Goal: Information Seeking & Learning: Learn about a topic

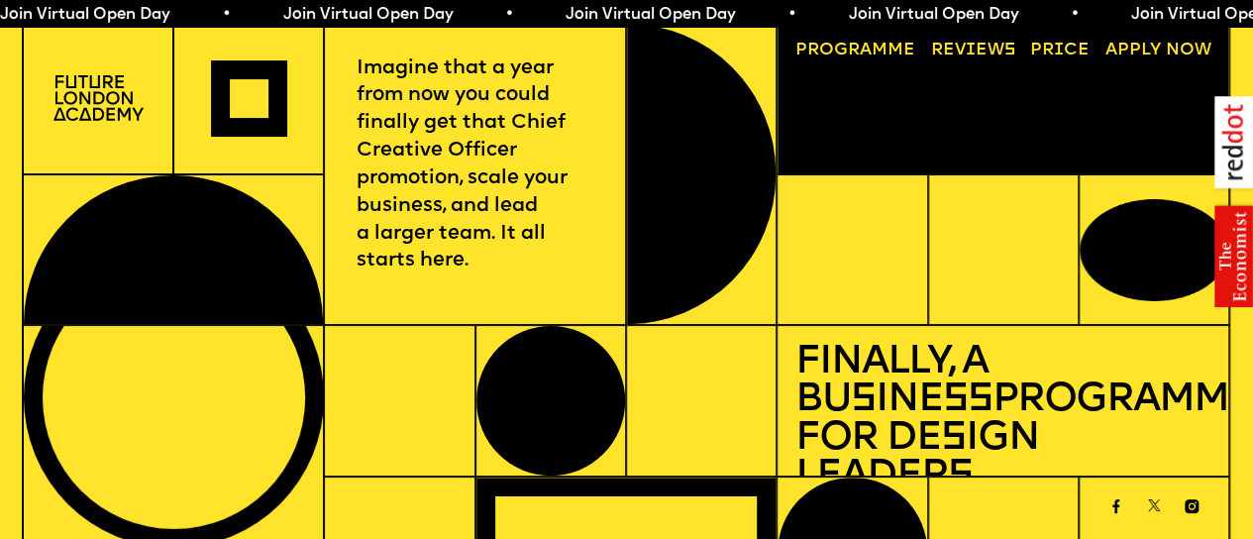
scroll to position [825, 0]
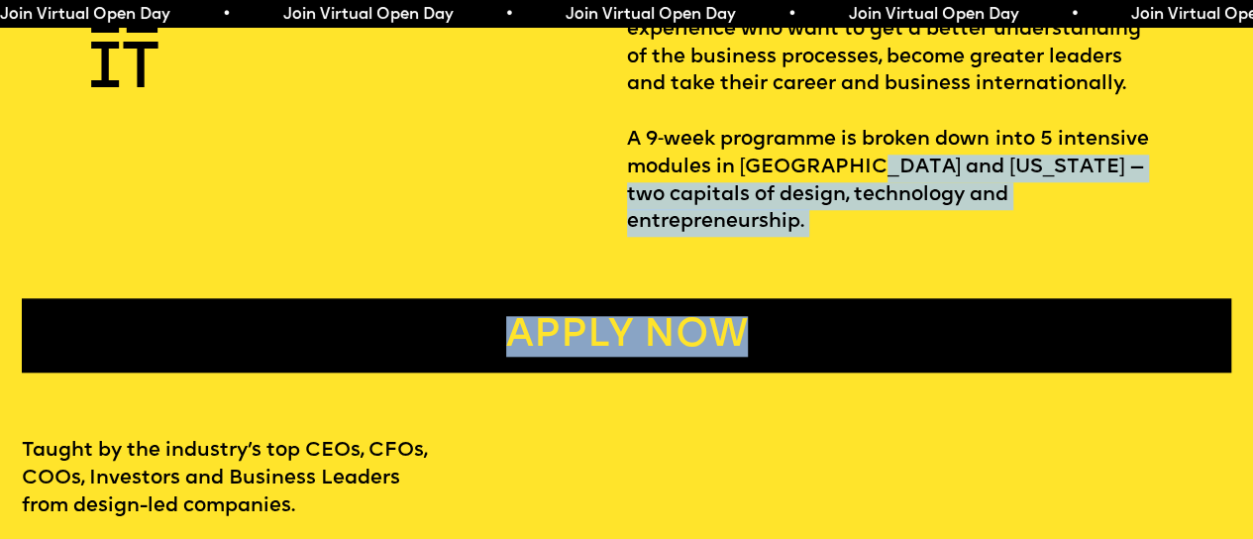
drag, startPoint x: 961, startPoint y: 186, endPoint x: 962, endPoint y: 247, distance: 60.4
click at [962, 247] on div "WHAT IS IT Design Leaders programme is the only MBA equivalent that is made spe…" at bounding box center [626, 153] width 1253 height 439
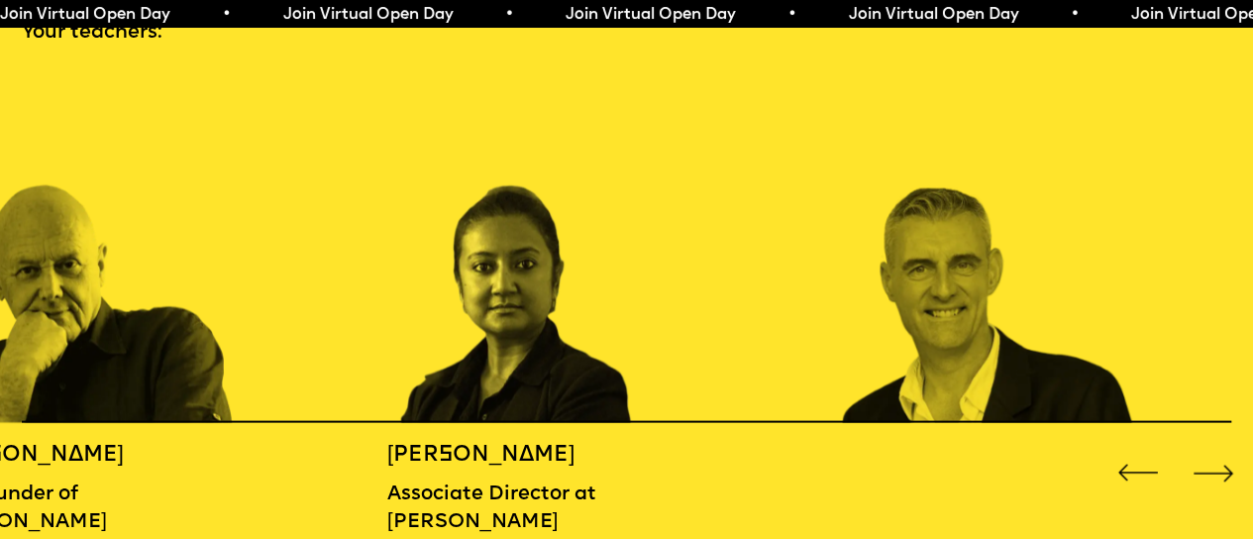
scroll to position [2123, 0]
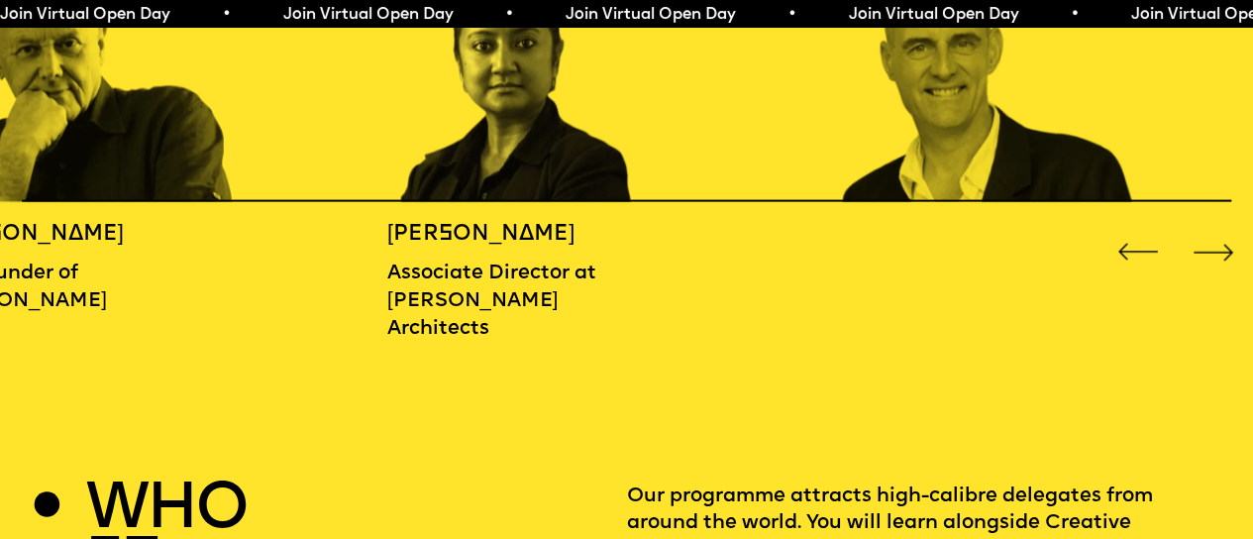
click at [1206, 260] on div "Next slide" at bounding box center [1213, 252] width 51 height 51
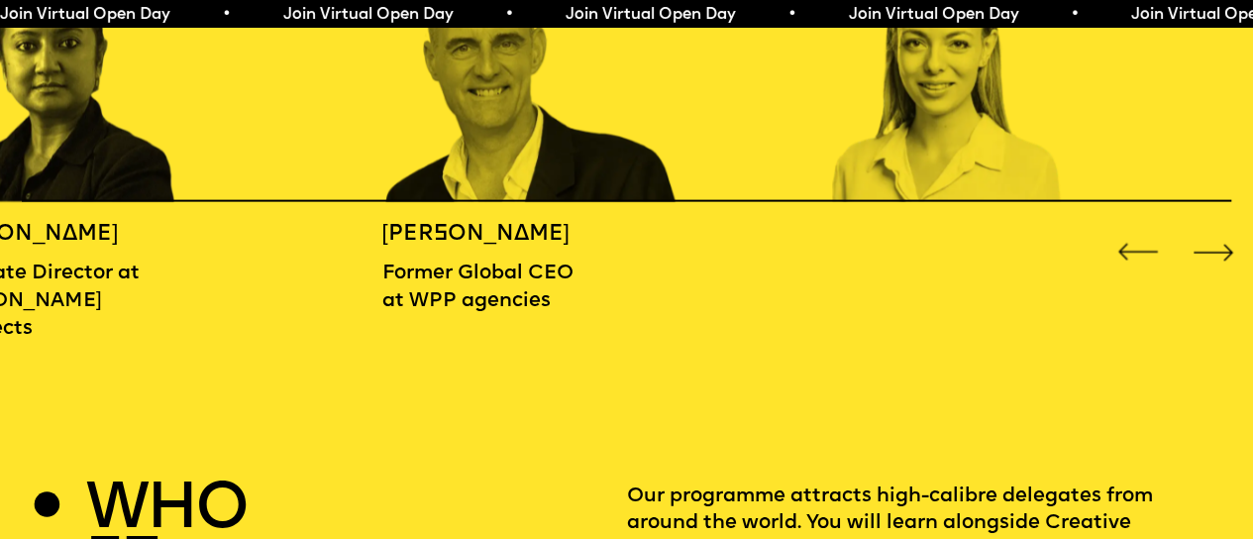
click at [1213, 253] on div "Next slide" at bounding box center [1213, 252] width 51 height 51
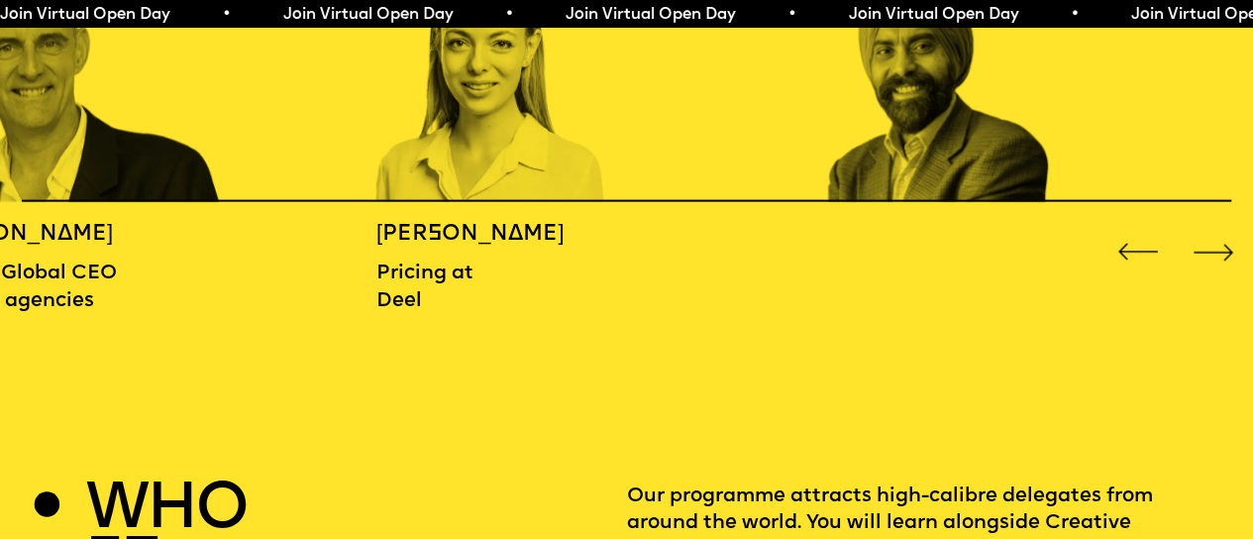
click at [1213, 253] on div "Next slide" at bounding box center [1213, 252] width 51 height 51
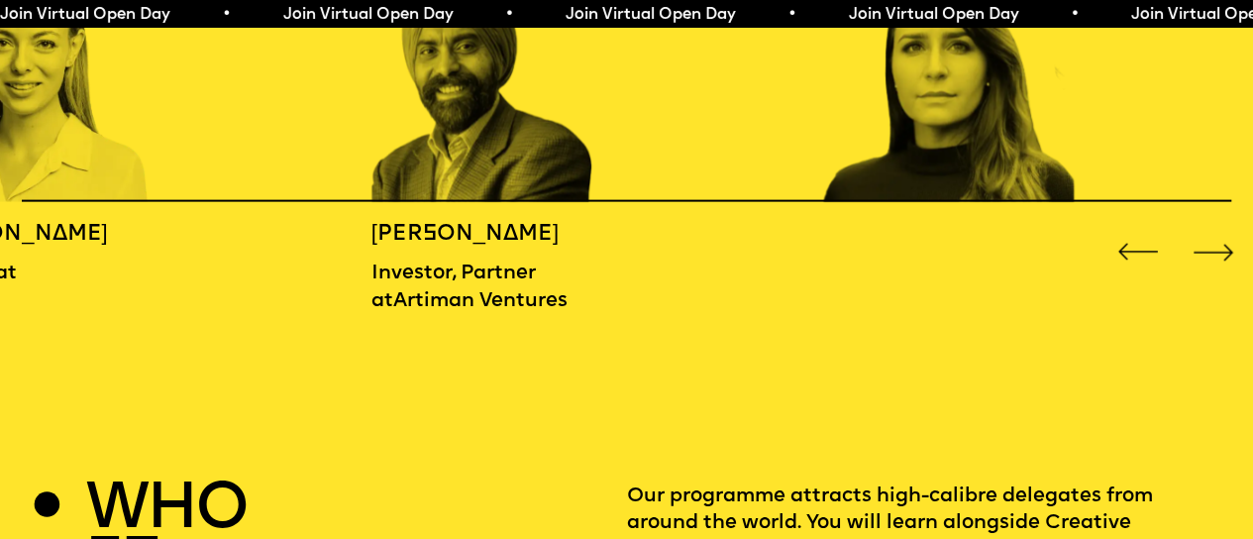
click at [1213, 253] on div "Next slide" at bounding box center [1213, 252] width 51 height 51
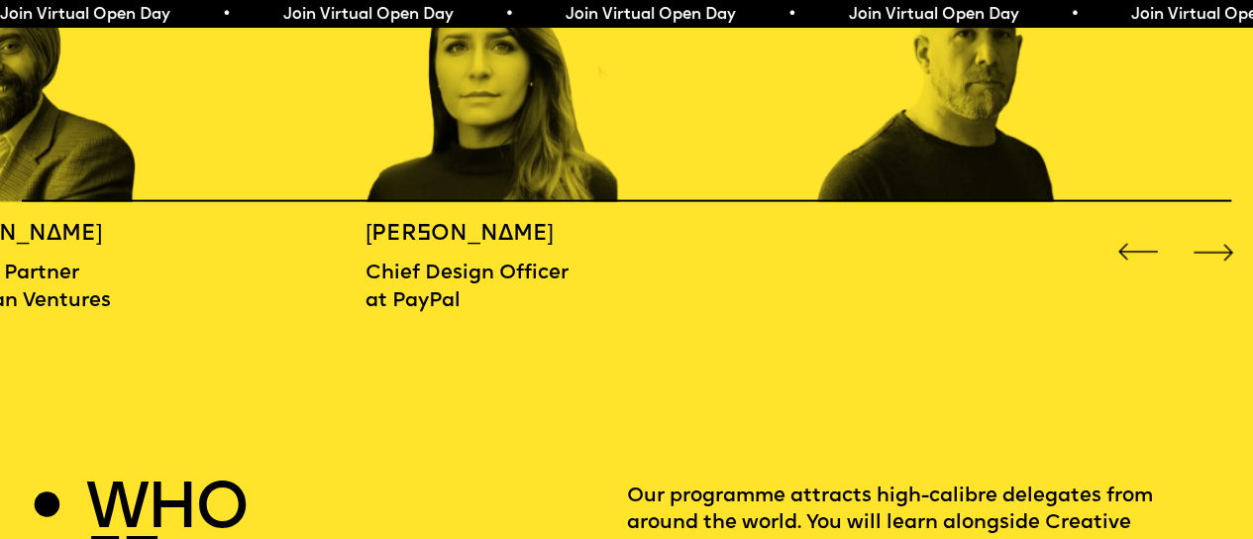
click at [1213, 253] on div "Next slide" at bounding box center [1213, 252] width 51 height 51
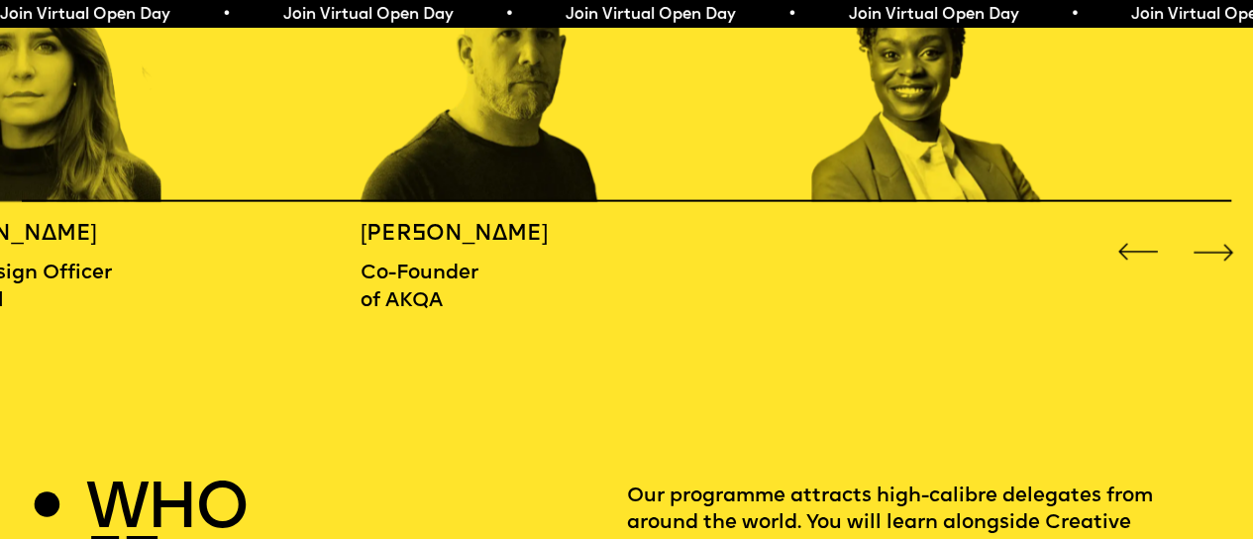
click at [1213, 253] on div "Next slide" at bounding box center [1213, 252] width 51 height 51
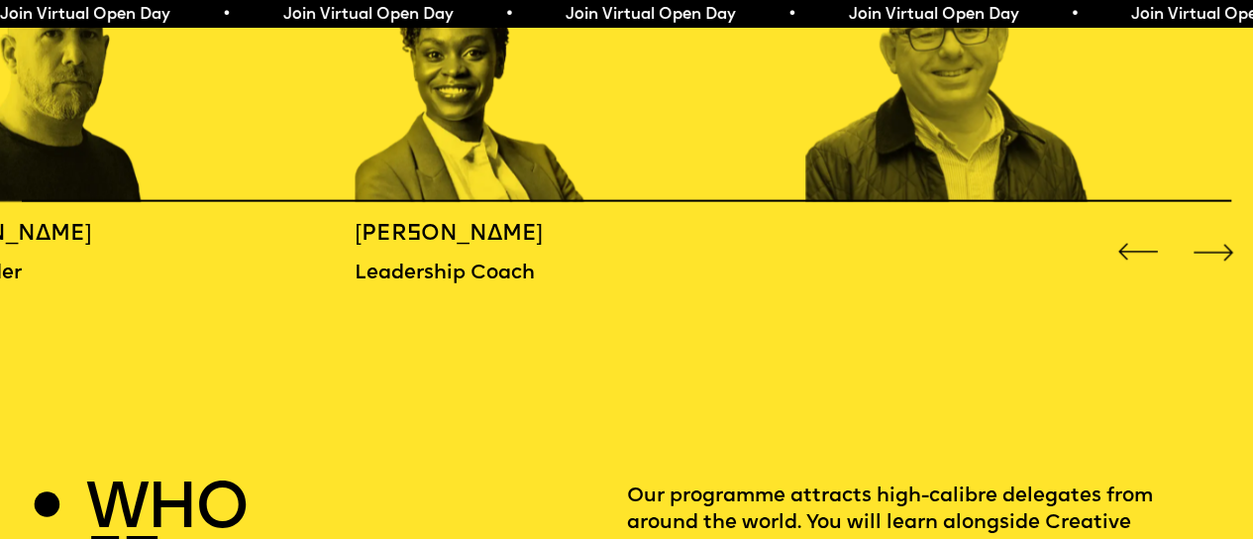
click at [1213, 253] on div "Next slide" at bounding box center [1213, 252] width 51 height 51
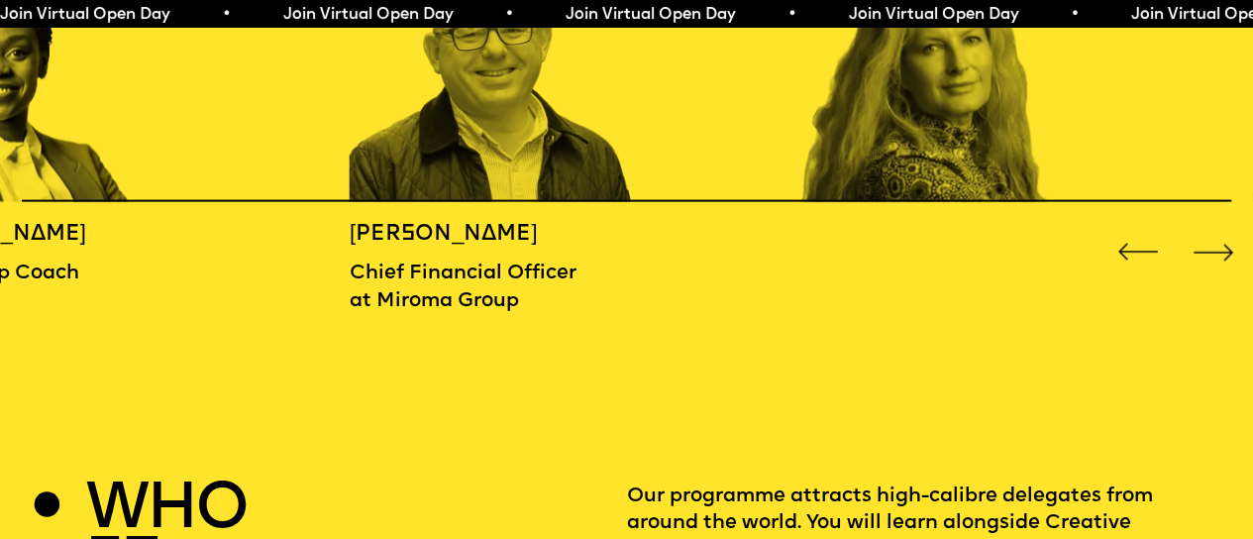
click at [1213, 253] on div "Next slide" at bounding box center [1213, 252] width 51 height 51
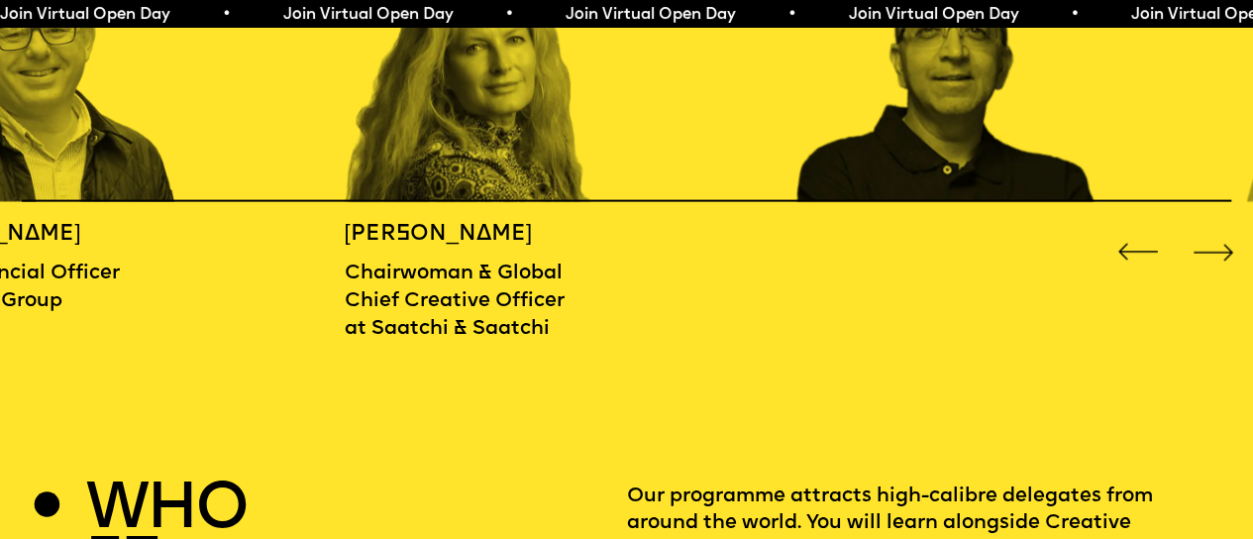
click at [1213, 253] on div "Next slide" at bounding box center [1213, 252] width 51 height 51
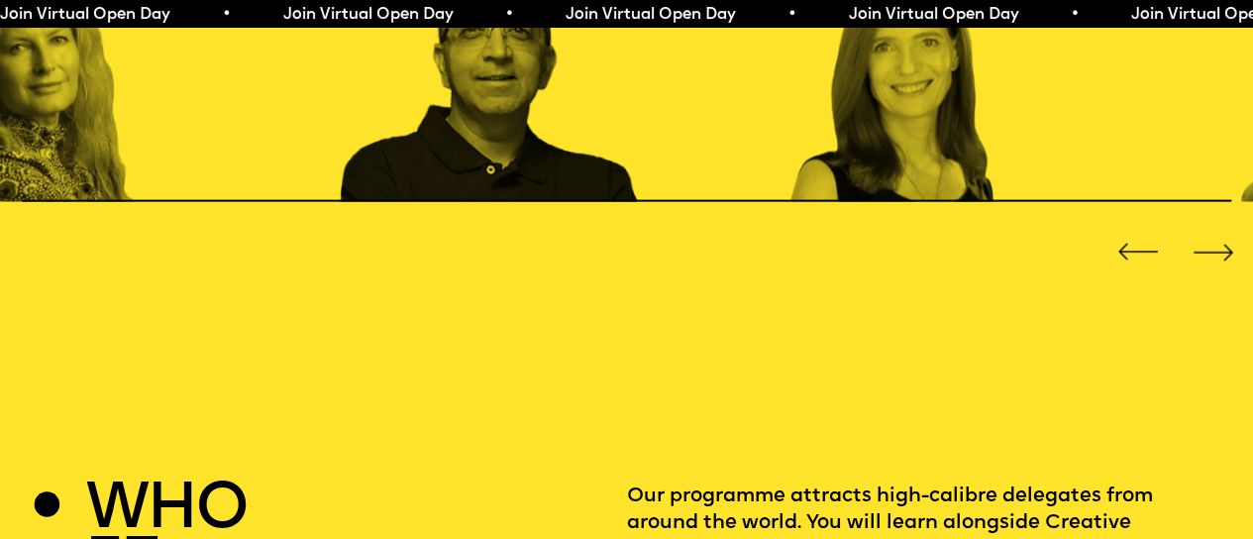
click at [1213, 253] on div "Next slide" at bounding box center [1213, 252] width 51 height 51
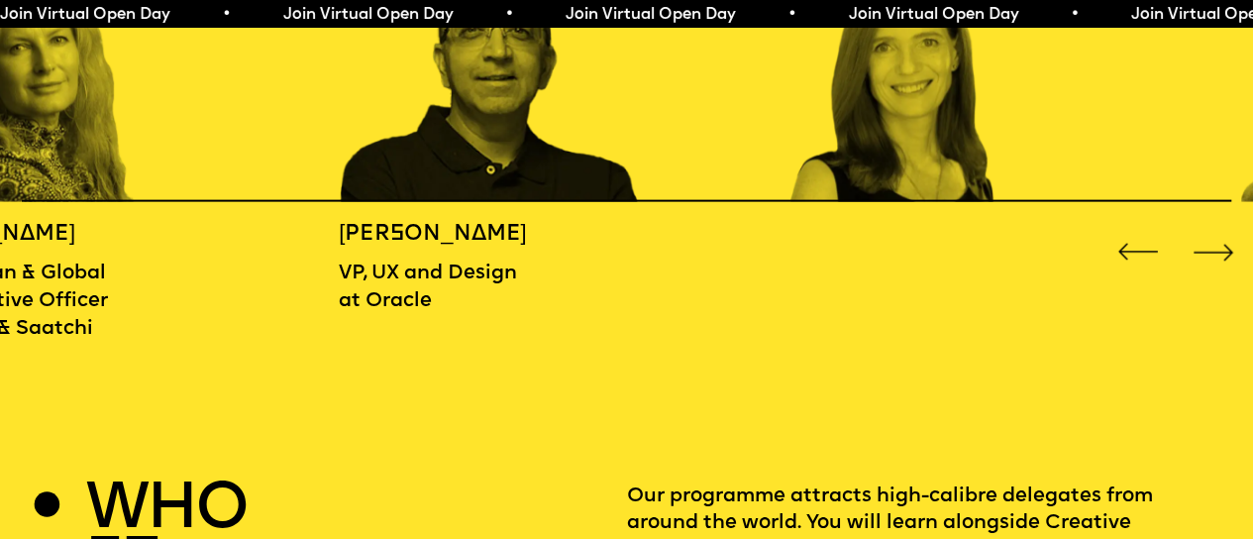
click at [1213, 253] on div "Next slide" at bounding box center [1213, 252] width 51 height 51
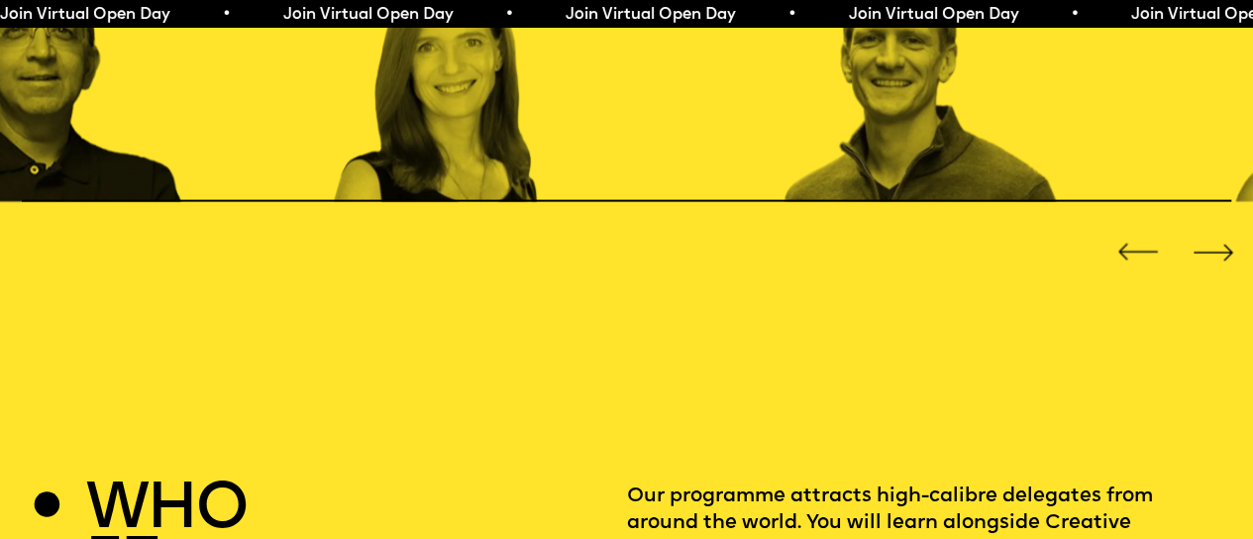
click at [1213, 253] on div "Next slide" at bounding box center [1213, 252] width 51 height 51
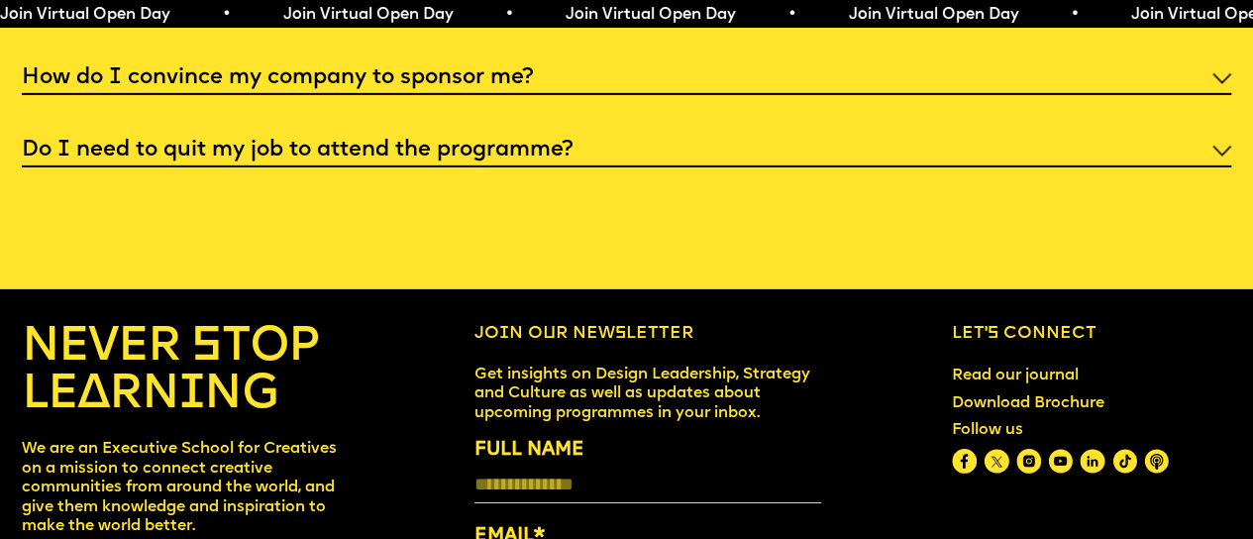
scroll to position [6944, 0]
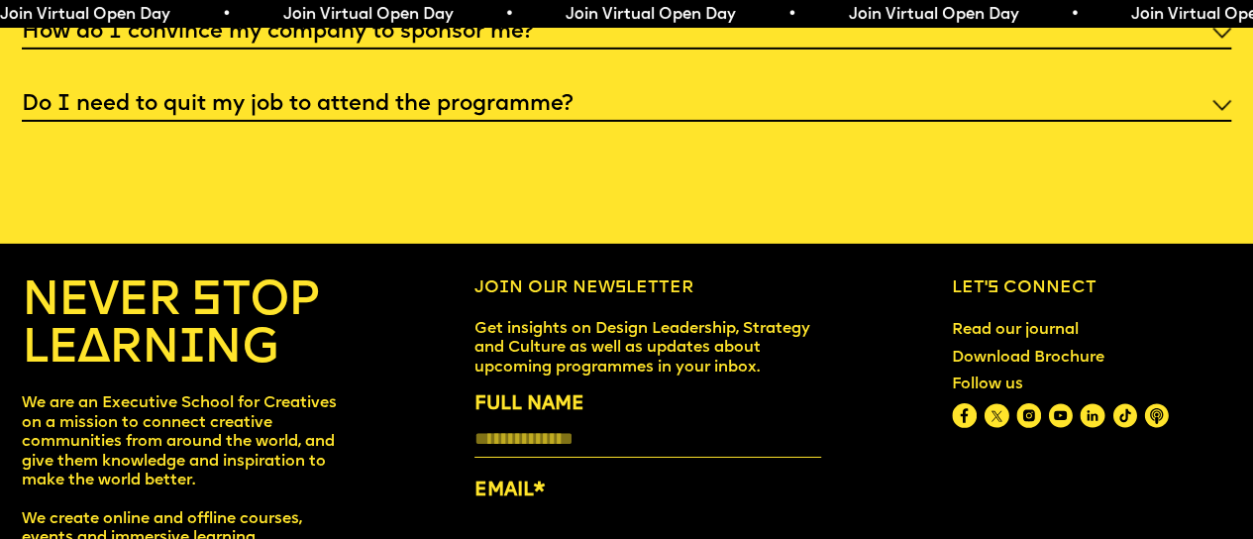
click at [1202, 122] on div "Do I need to quit my job to attend the programme?" at bounding box center [626, 104] width 1209 height 35
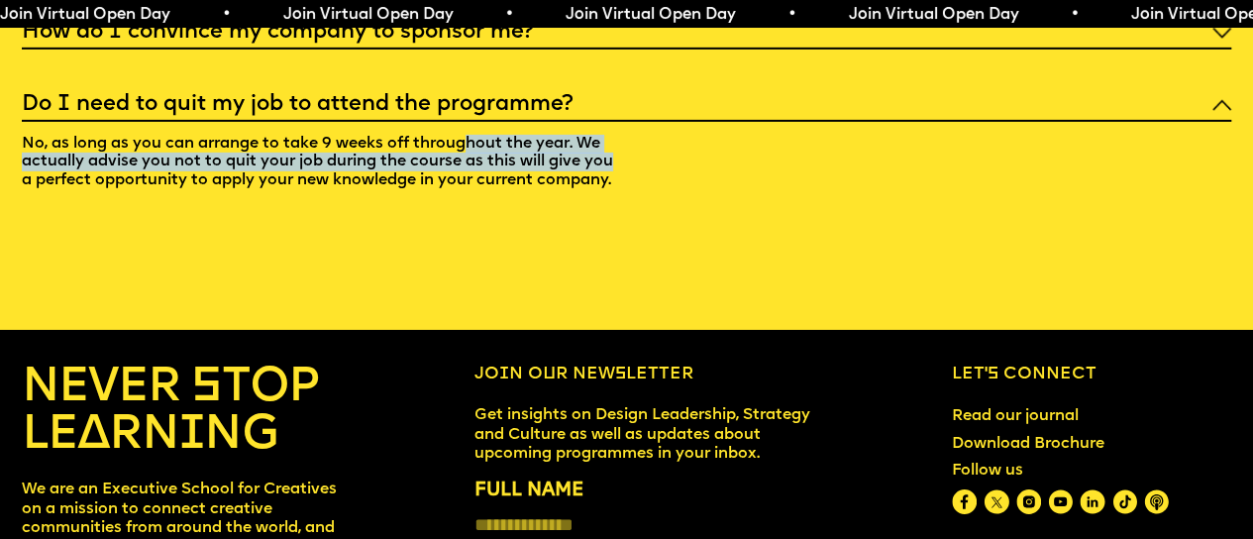
drag, startPoint x: 497, startPoint y: 243, endPoint x: 663, endPoint y: 256, distance: 165.9
click at [663, 208] on div "Do I need to quit my job to attend the programme? No, as long as you can arrang…" at bounding box center [626, 147] width 1209 height 121
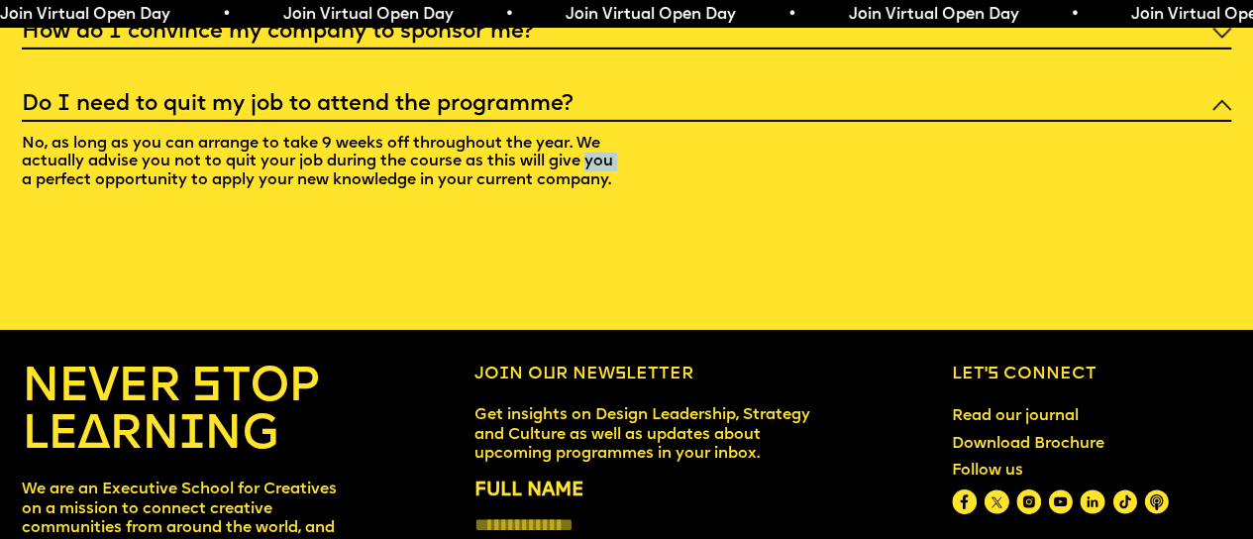
click at [663, 208] on div "Do I need to quit my job to attend the programme? No, as long as you can arrang…" at bounding box center [626, 147] width 1209 height 121
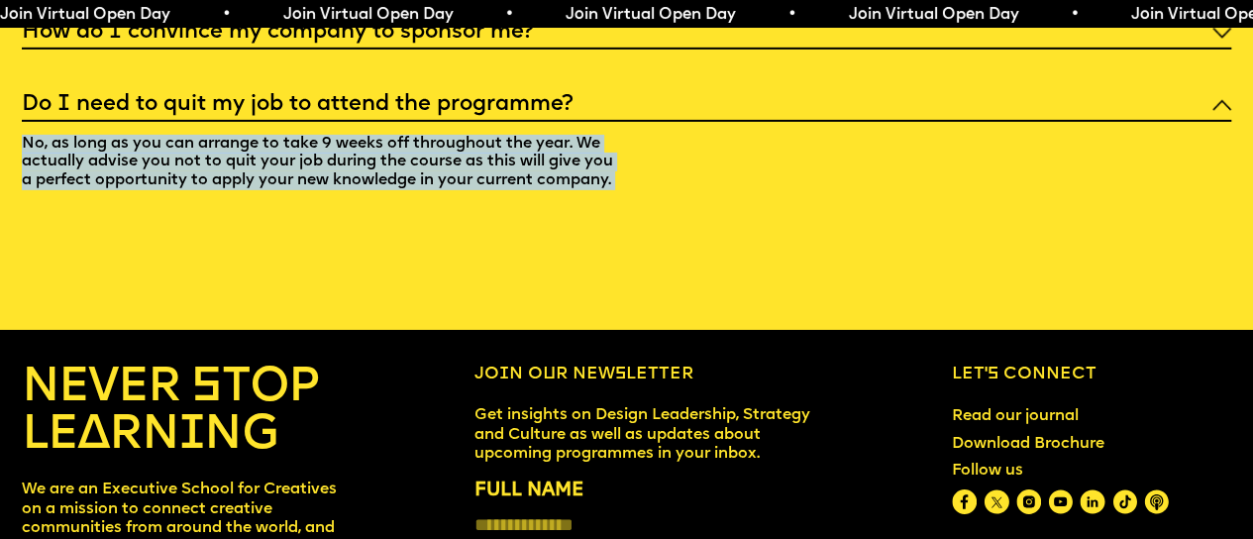
drag, startPoint x: 663, startPoint y: 256, endPoint x: 658, endPoint y: 264, distance: 10.2
click at [658, 208] on div "Do I need to quit my job to attend the programme? No, as long as you can arrang…" at bounding box center [626, 147] width 1209 height 121
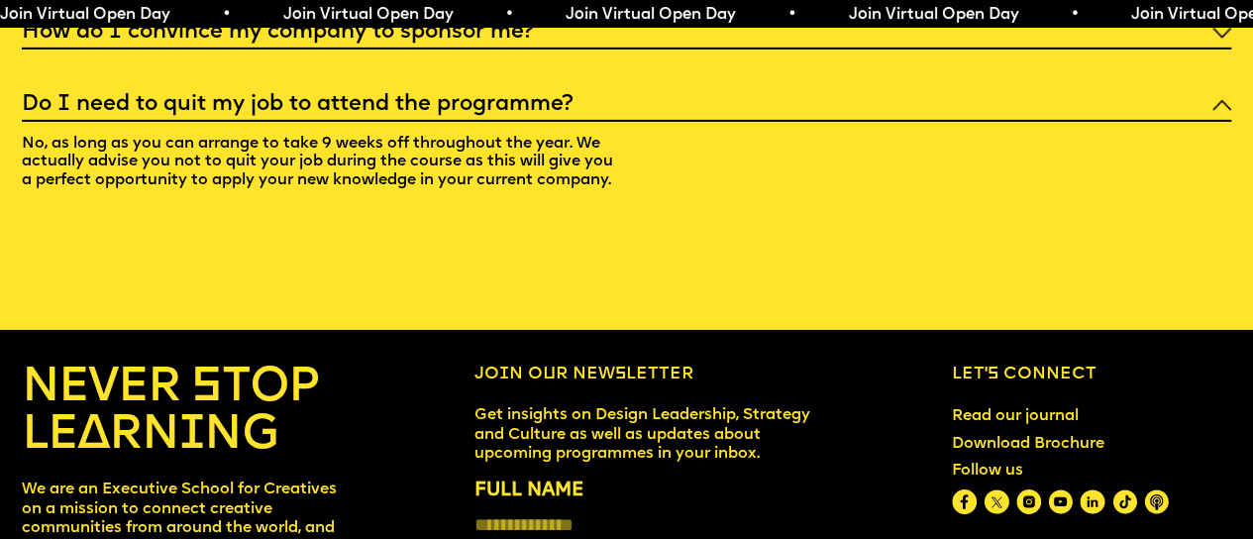
click at [1212, 39] on img at bounding box center [1221, 33] width 19 height 11
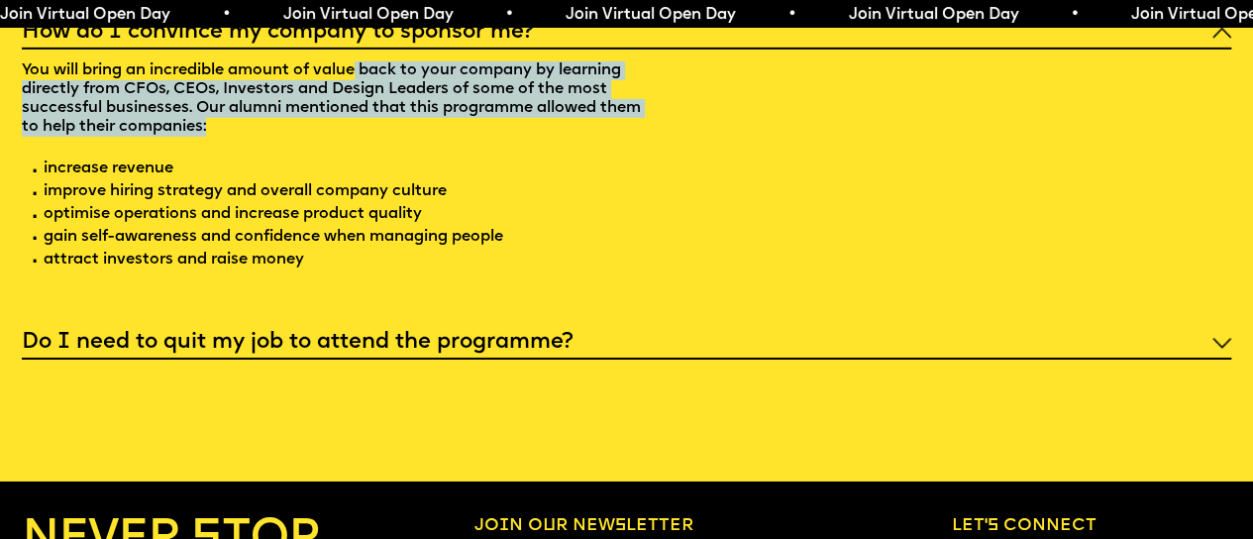
drag, startPoint x: 366, startPoint y: 173, endPoint x: 438, endPoint y: 217, distance: 83.6
click at [438, 217] on p "You will bring an incredible amount of value back to your company by learning d…" at bounding box center [339, 169] width 634 height 238
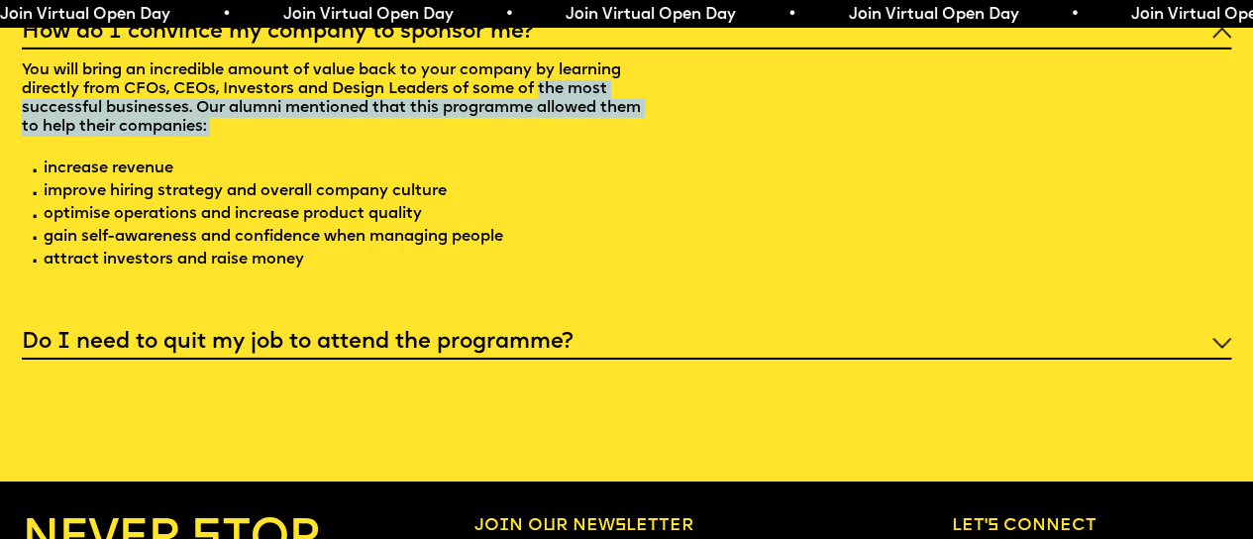
drag, startPoint x: 438, startPoint y: 217, endPoint x: 557, endPoint y: 189, distance: 122.0
click at [557, 189] on p "You will bring an incredible amount of value back to your company by learning d…" at bounding box center [339, 169] width 634 height 238
drag, startPoint x: 557, startPoint y: 189, endPoint x: 517, endPoint y: 221, distance: 50.7
click at [521, 219] on p "You will bring an incredible amount of value back to your company by learning d…" at bounding box center [339, 169] width 634 height 238
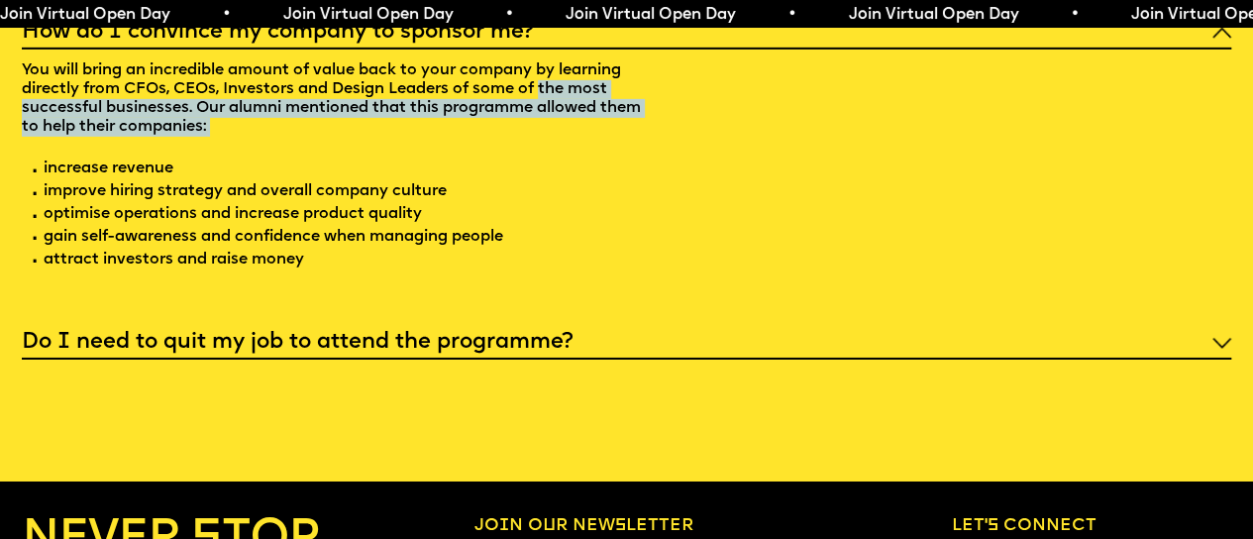
click at [517, 221] on p "You will bring an incredible amount of value back to your company by learning d…" at bounding box center [339, 169] width 634 height 238
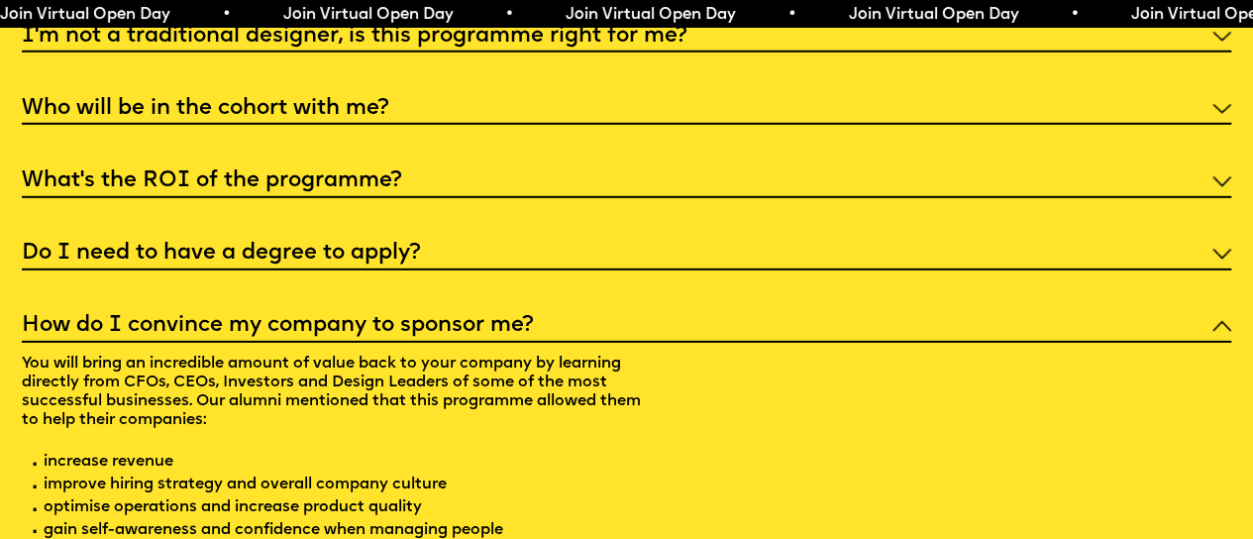
scroll to position [6641, 0]
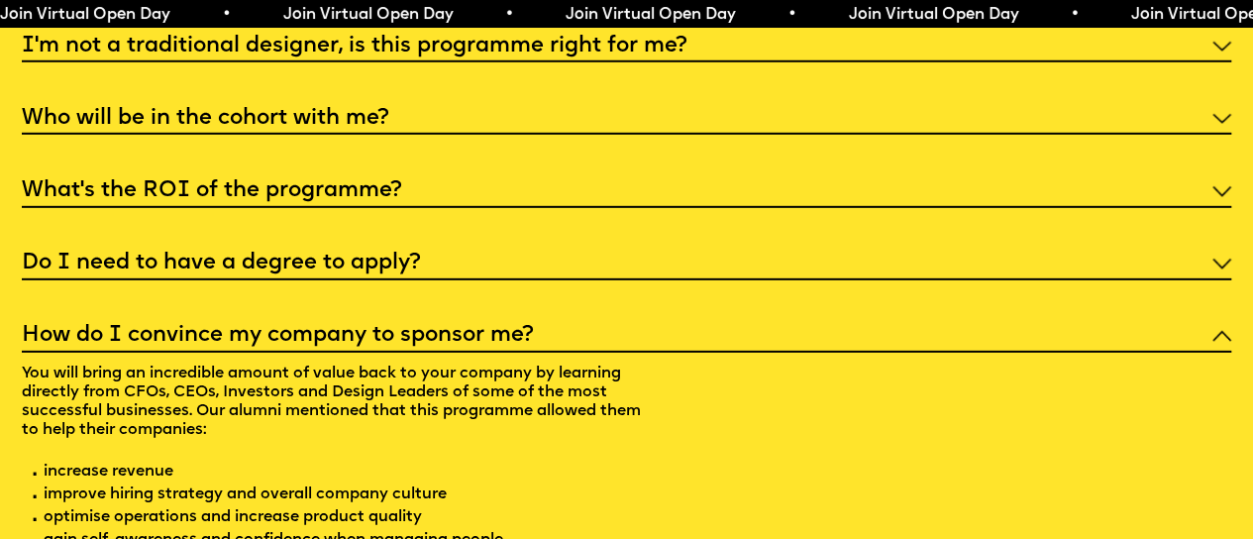
click at [1234, 350] on div "Faq I'm not a traditional designer, is this programme right for me? Though the …" at bounding box center [626, 302] width 1253 height 721
click at [1207, 279] on div "Do I need to have a degree to apply?" at bounding box center [626, 262] width 1209 height 35
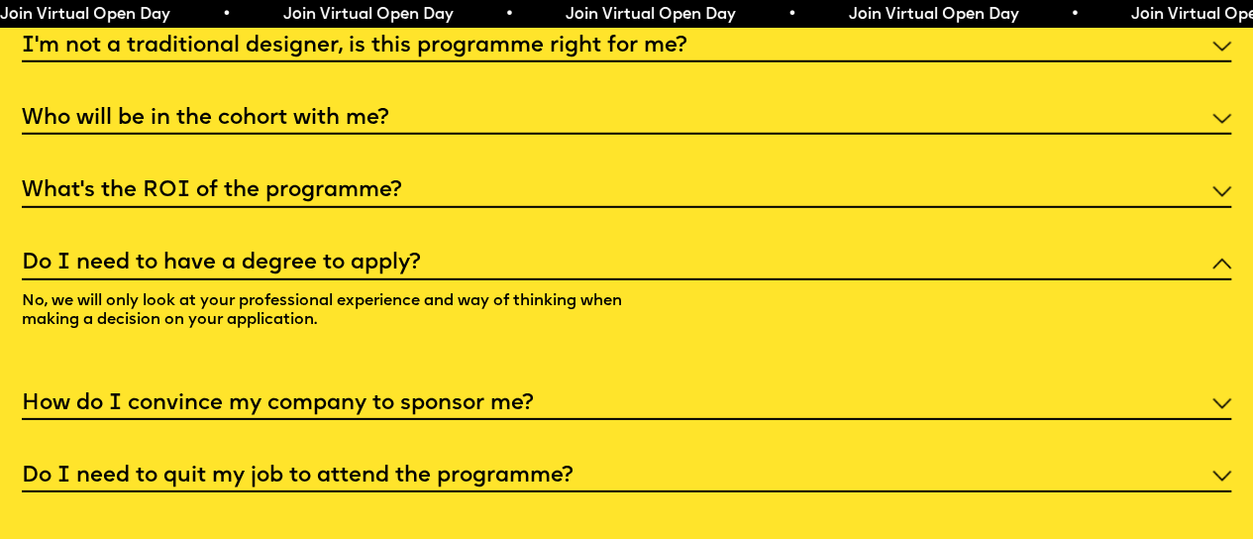
click at [1206, 207] on div "What’s the ROI of the programme?" at bounding box center [626, 189] width 1209 height 35
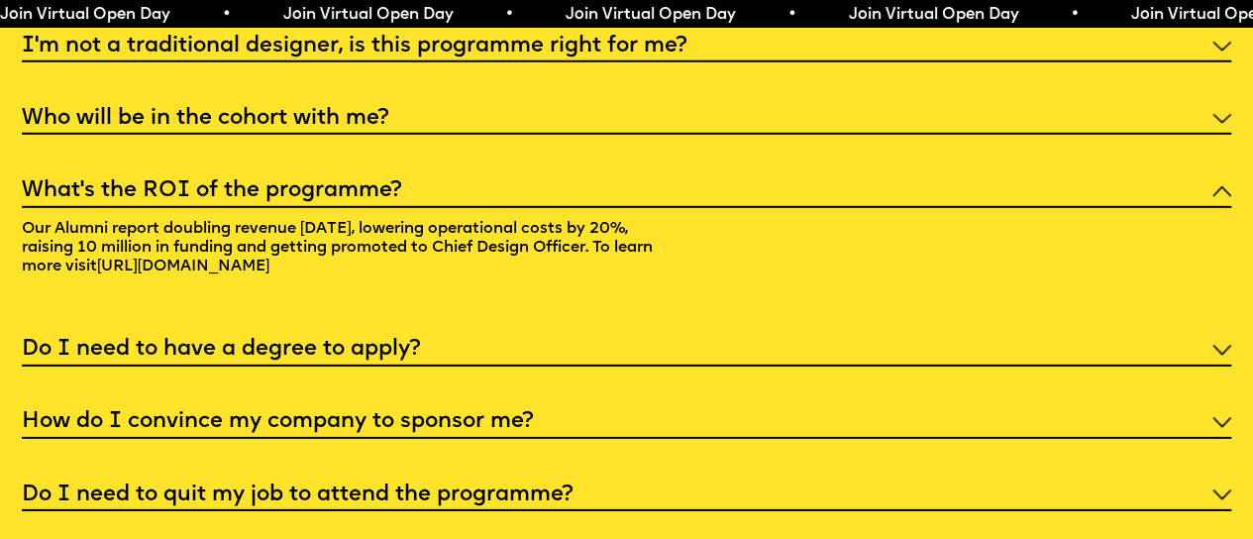
click at [1194, 135] on div "Who will be in the cohort with me?" at bounding box center [626, 117] width 1209 height 35
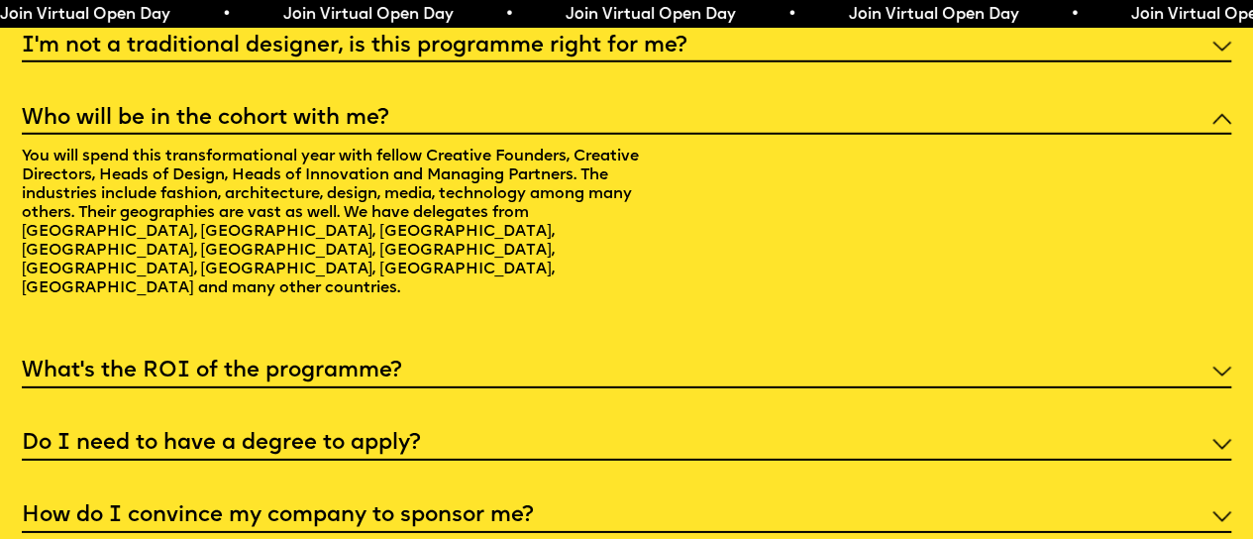
click at [1206, 62] on div "I'm not a traditional designer, is this programme right for me?" at bounding box center [626, 45] width 1209 height 35
